Goal: Task Accomplishment & Management: Complete application form

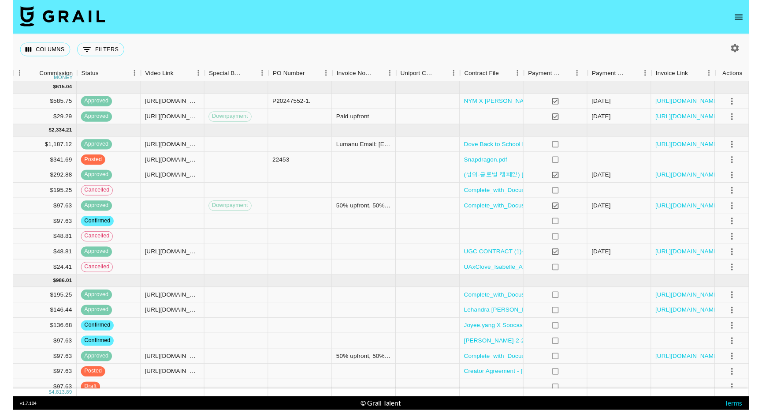
scroll to position [0, 701]
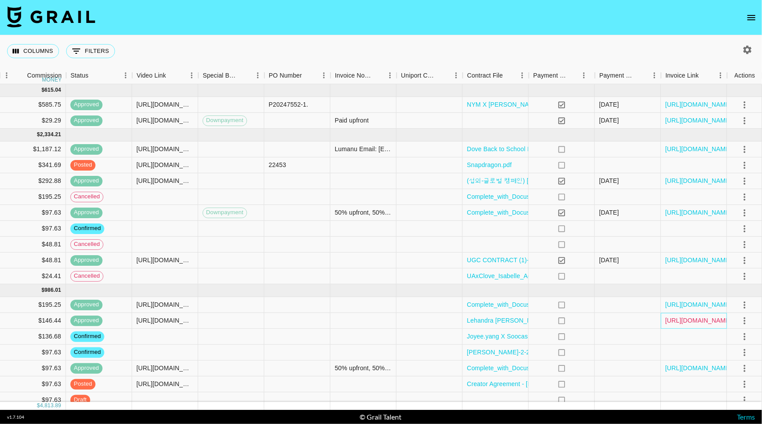
click at [685, 325] on link "https://in.xero.com/affR7P5GtsSBRtLhlYH5GoBBWyr7cw7IPS2kec6x" at bounding box center [699, 320] width 67 height 9
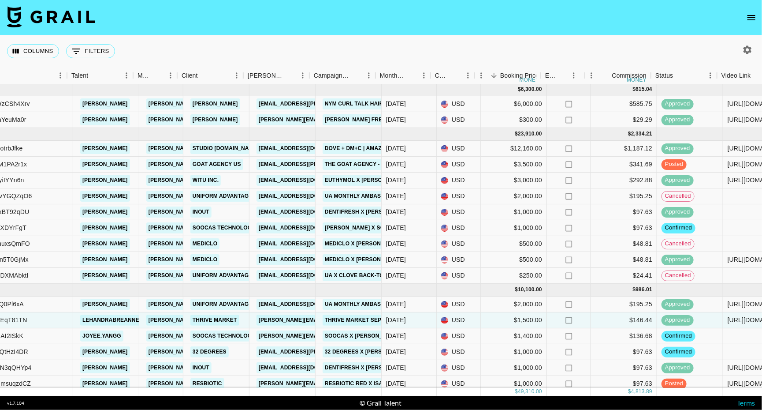
scroll to position [1, 117]
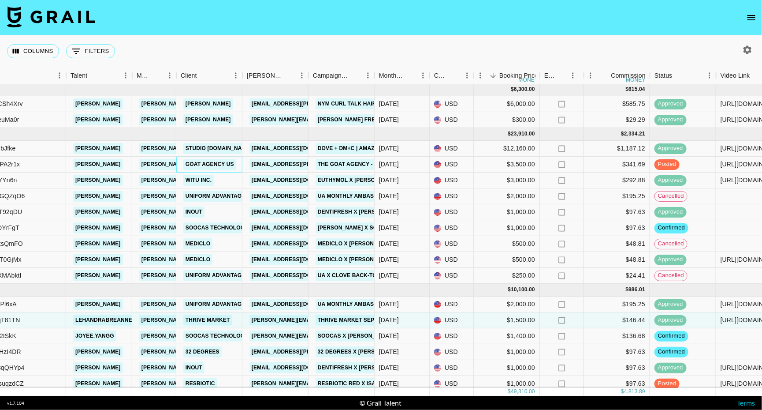
click at [206, 165] on link "Goat Agency US" at bounding box center [209, 164] width 53 height 11
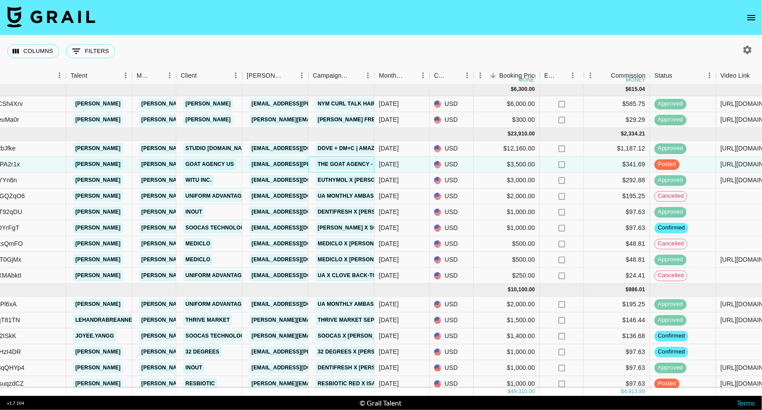
click at [346, 166] on link "The Goat Agency - Qualcomm Snapdragon Back to School x Isabel Sepanic" at bounding box center [434, 164] width 236 height 11
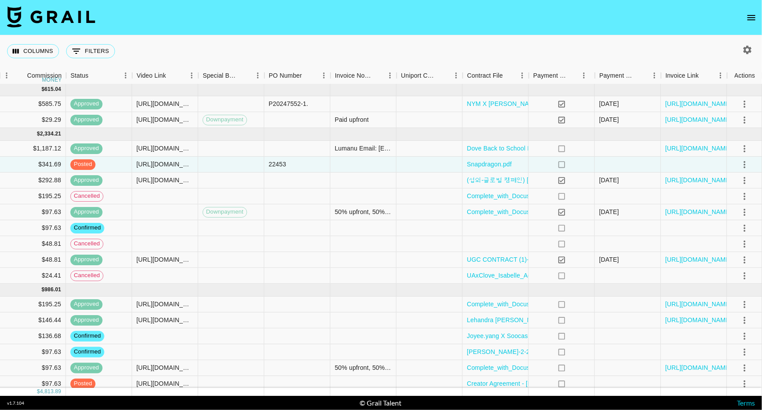
scroll to position [0, 0]
click at [744, 166] on icon "select merge strategy" at bounding box center [745, 164] width 2 height 7
click at [730, 249] on div "Approve" at bounding box center [725, 250] width 27 height 11
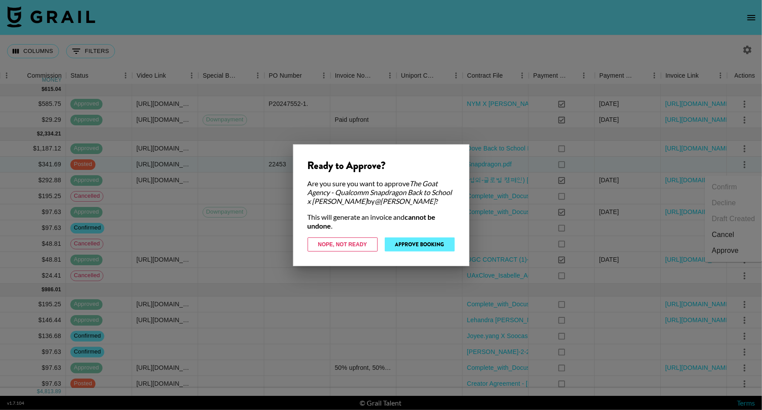
click at [420, 242] on button "Approve Booking" at bounding box center [420, 244] width 70 height 14
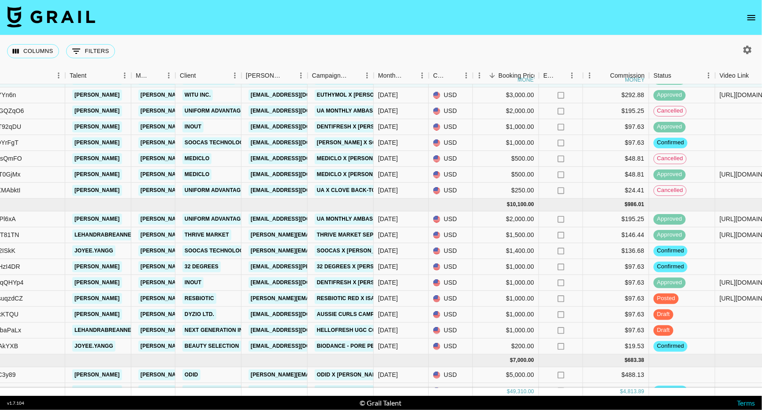
scroll to position [101, 118]
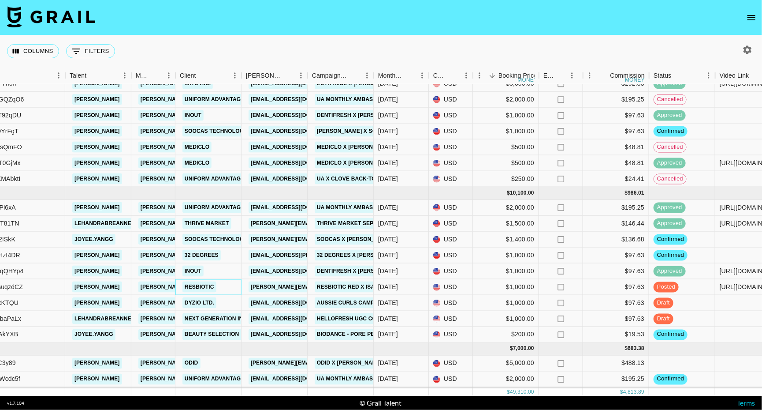
click at [206, 287] on link "Resbiotic" at bounding box center [199, 286] width 34 height 11
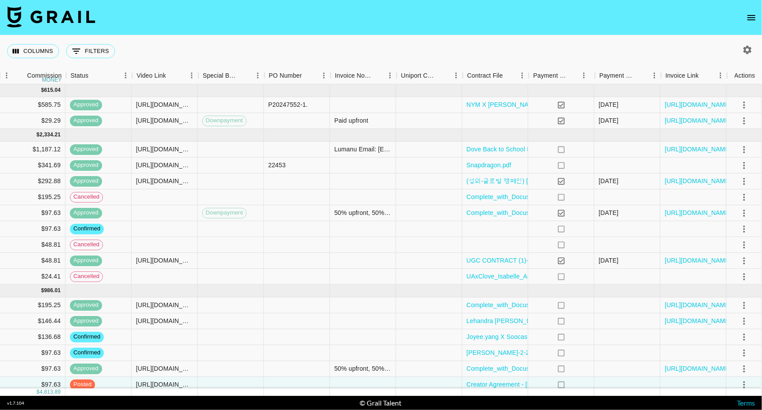
scroll to position [0, 701]
click at [745, 231] on icon "select merge strategy" at bounding box center [745, 228] width 2 height 7
click at [737, 284] on li "Draft Created" at bounding box center [733, 283] width 57 height 16
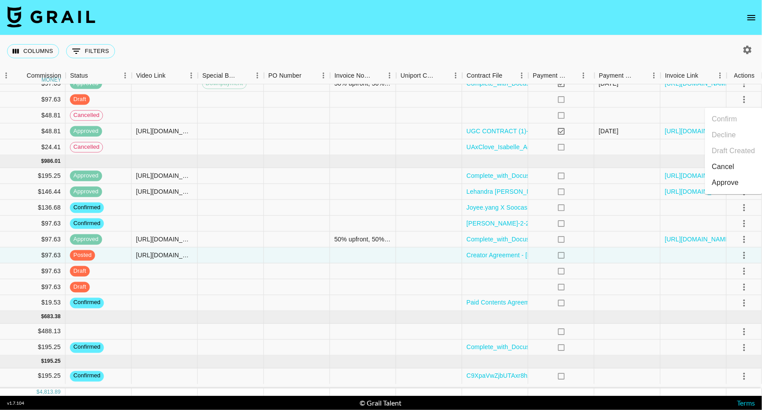
scroll to position [132, 701]
click at [745, 332] on icon "select merge strategy" at bounding box center [745, 331] width 11 height 11
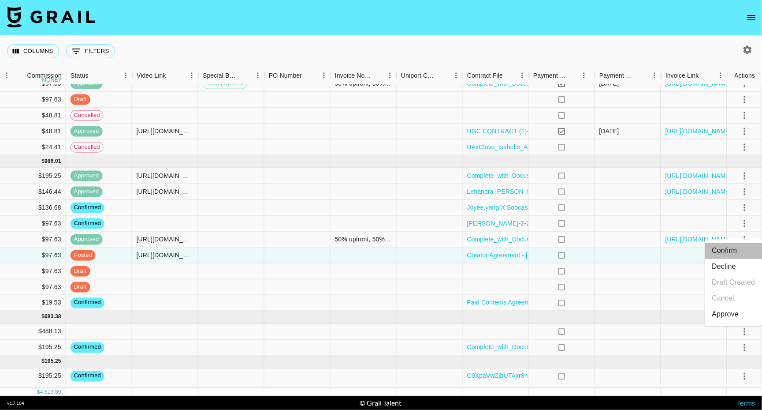
click at [733, 250] on li "Confirm" at bounding box center [733, 251] width 57 height 16
click at [747, 335] on icon "select merge strategy" at bounding box center [745, 331] width 11 height 11
click at [744, 335] on icon "select merge strategy" at bounding box center [745, 331] width 2 height 7
click at [740, 299] on li "Cancel" at bounding box center [733, 299] width 57 height 16
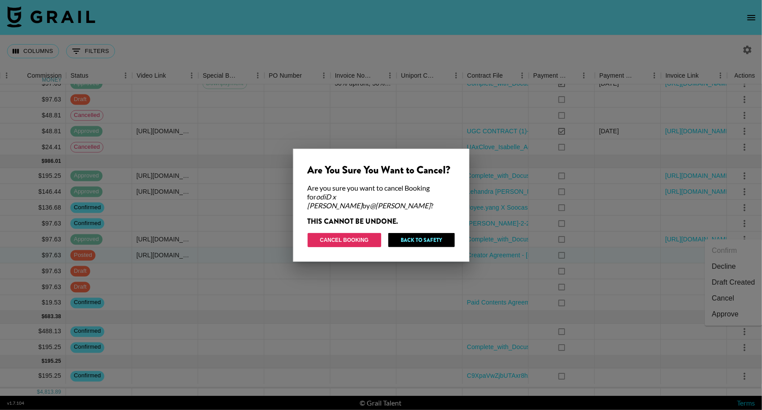
click at [359, 237] on button "Cancel Booking" at bounding box center [345, 240] width 74 height 14
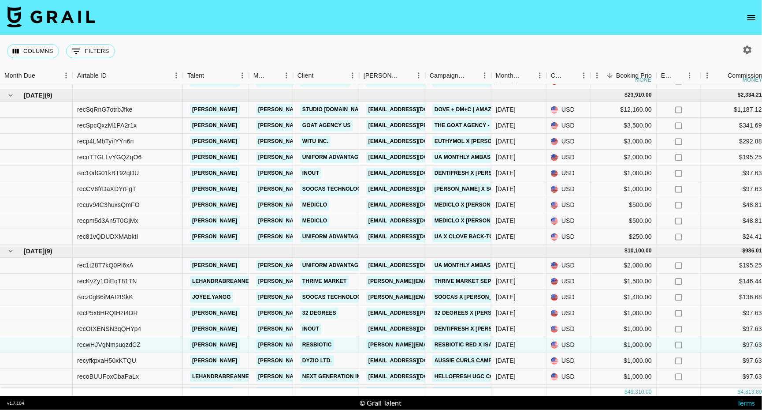
scroll to position [62, 0]
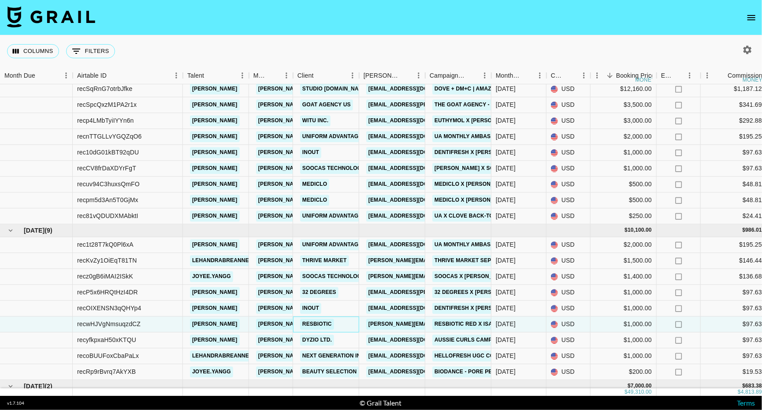
click at [320, 324] on link "Resbiotic" at bounding box center [317, 323] width 34 height 11
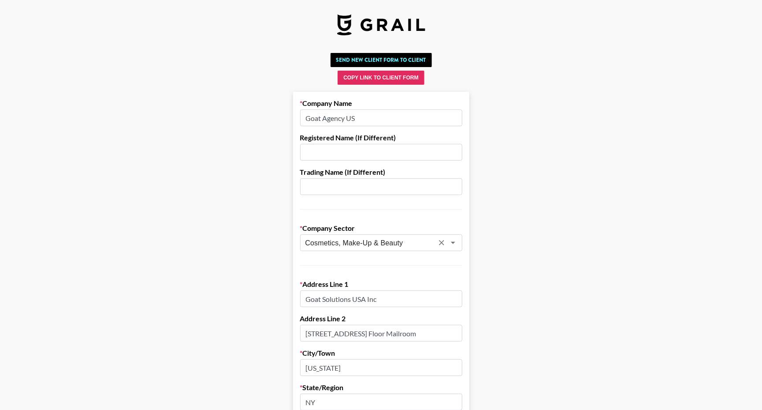
click at [453, 243] on icon "Open" at bounding box center [453, 242] width 11 height 11
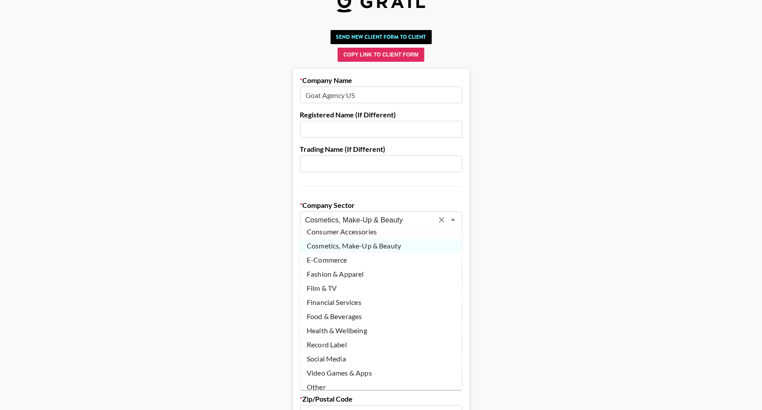
scroll to position [25, 0]
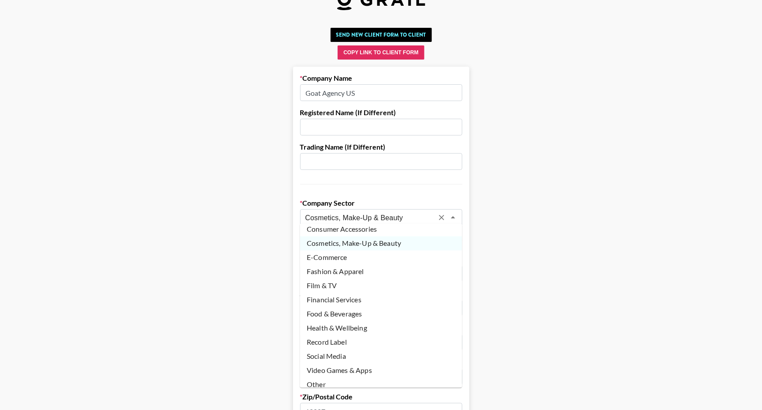
click at [335, 379] on li "Other" at bounding box center [381, 384] width 162 height 14
type input "Other"
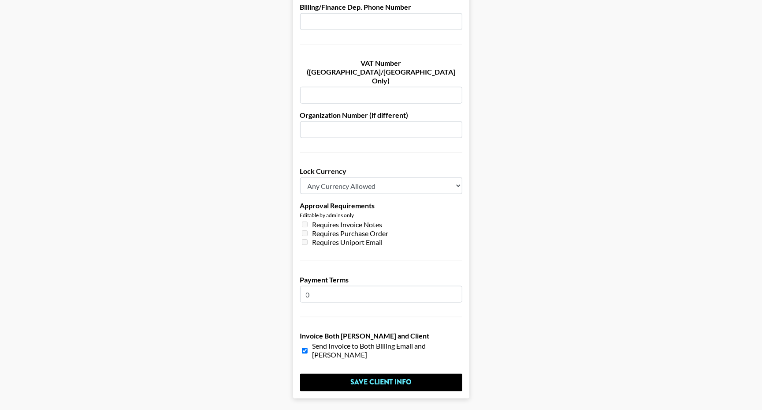
scroll to position [586, 0]
click at [384, 374] on input "Save Client Info" at bounding box center [381, 383] width 162 height 18
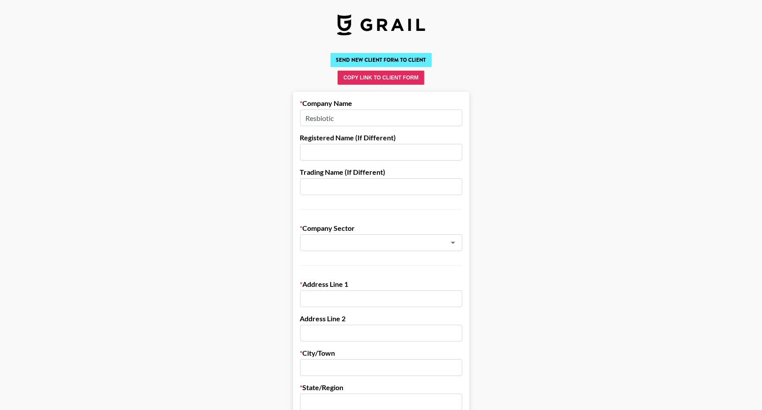
click at [393, 60] on button "Send New Client Form to Client" at bounding box center [381, 60] width 101 height 14
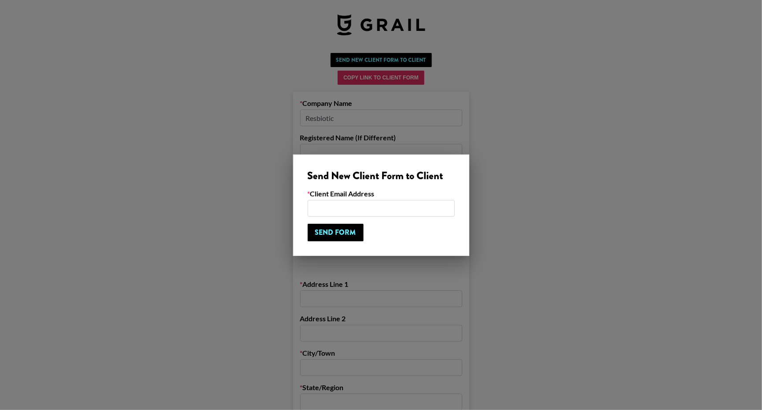
click at [355, 212] on input "email" at bounding box center [381, 208] width 147 height 17
paste input "brittany@resbiotic.com"
type input "brittany@resbiotic.com"
click at [328, 237] on input "Send Form" at bounding box center [336, 232] width 56 height 18
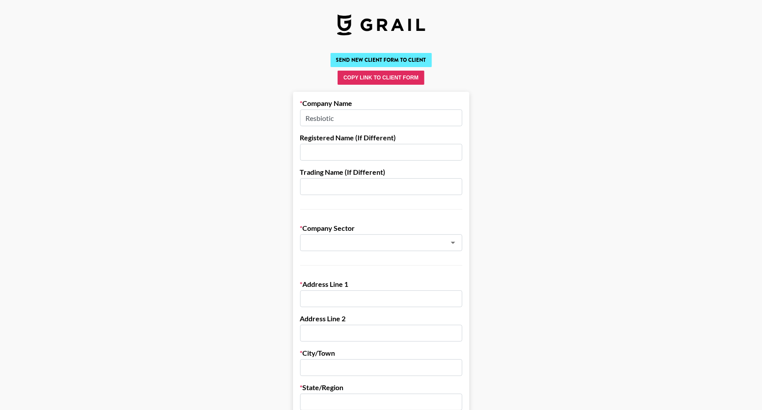
click at [372, 60] on button "Send New Client Form to Client" at bounding box center [381, 60] width 101 height 14
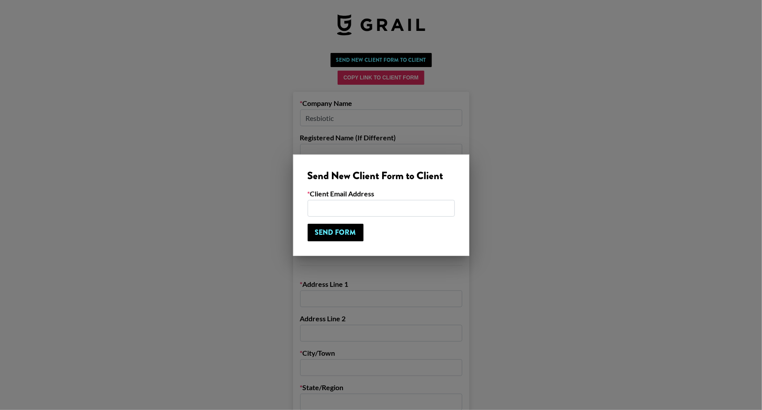
click at [343, 215] on input "email" at bounding box center [381, 208] width 147 height 17
paste input "[URL][DOMAIN_NAME]"
click at [333, 207] on input "[URL][DOMAIN_NAME]" at bounding box center [381, 208] width 147 height 17
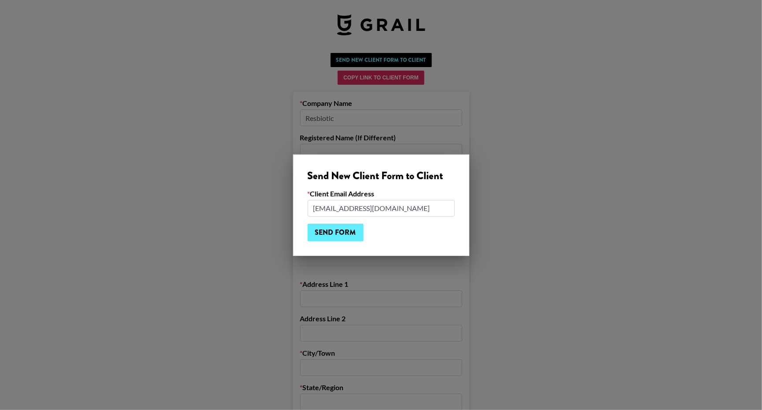
type input "[EMAIL_ADDRESS][DOMAIN_NAME]"
click at [334, 231] on input "Send Form" at bounding box center [336, 232] width 56 height 18
